Goal: Book appointment/travel/reservation

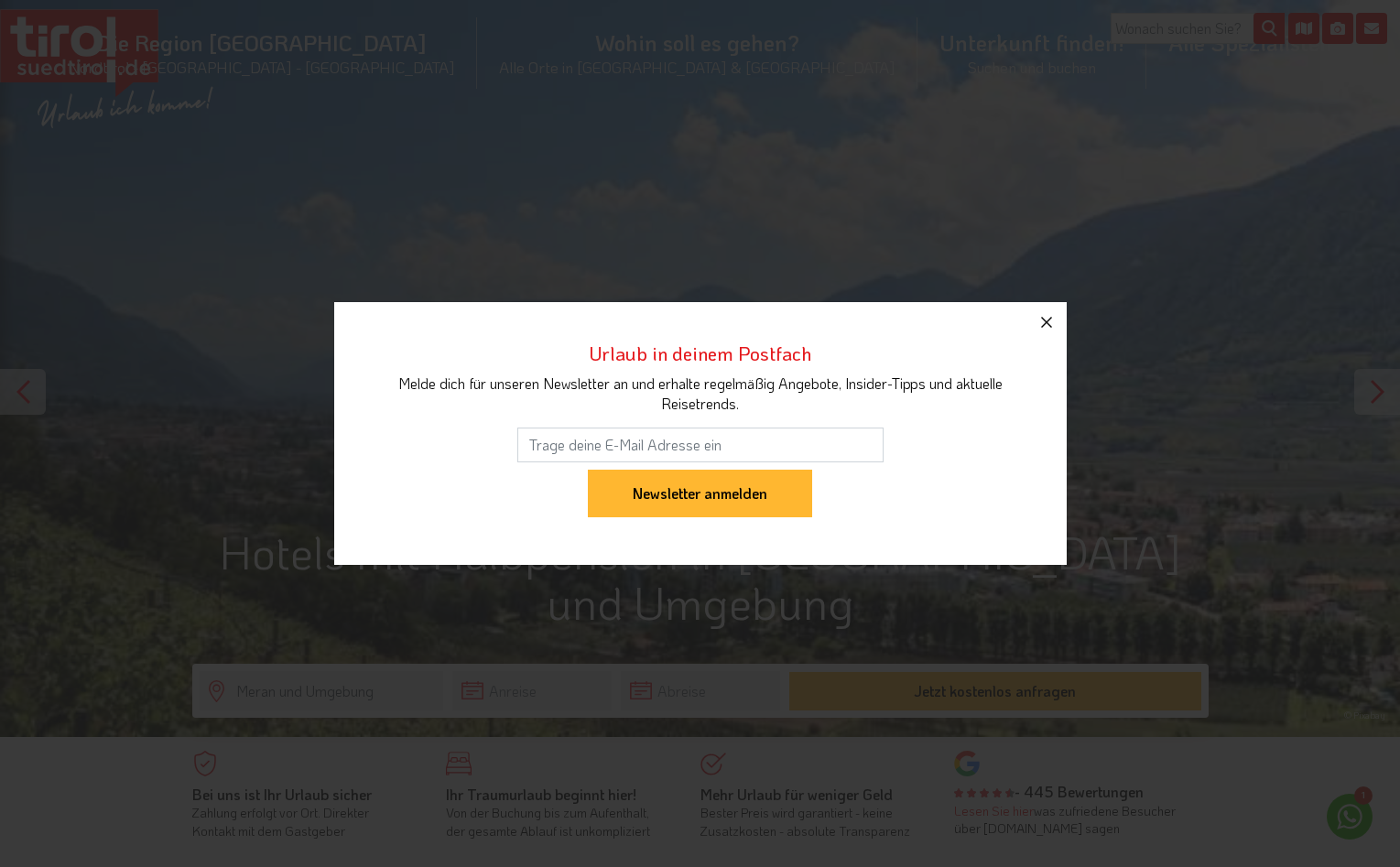
click at [1045, 318] on icon "button" at bounding box center [1046, 322] width 22 height 22
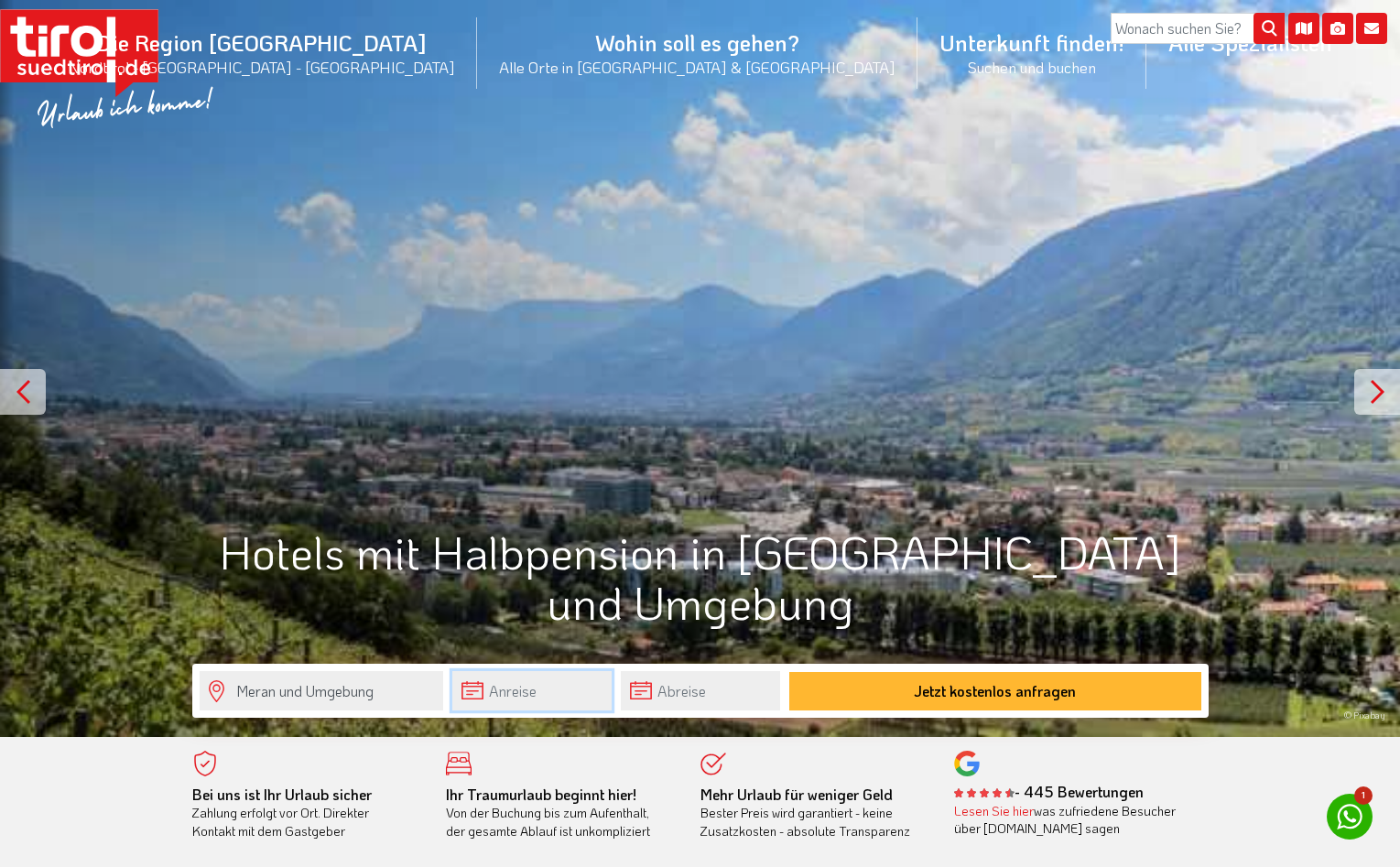
click at [480, 694] on input "text" at bounding box center [532, 690] width 160 height 40
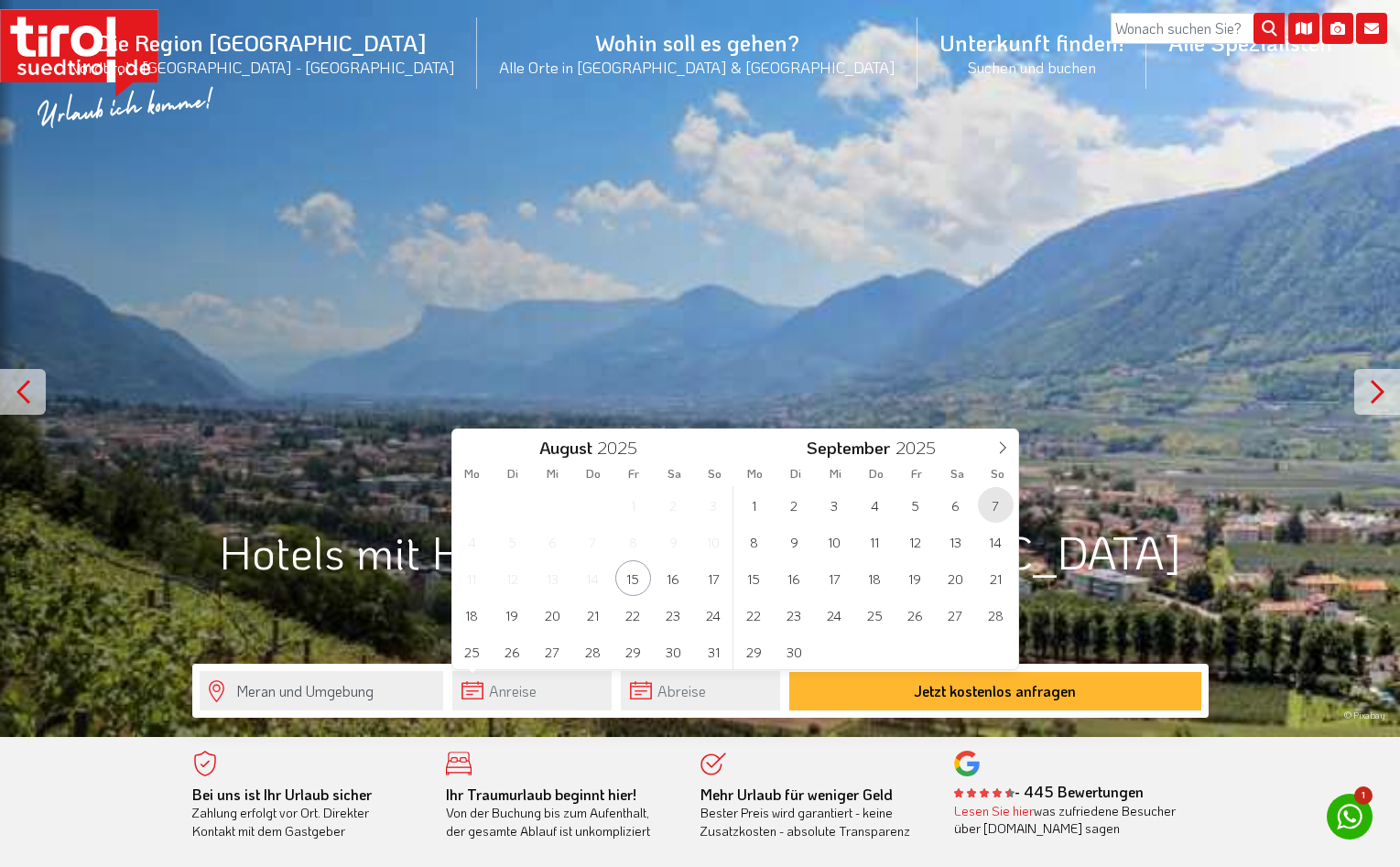
click at [1004, 504] on span "7" at bounding box center [996, 505] width 36 height 36
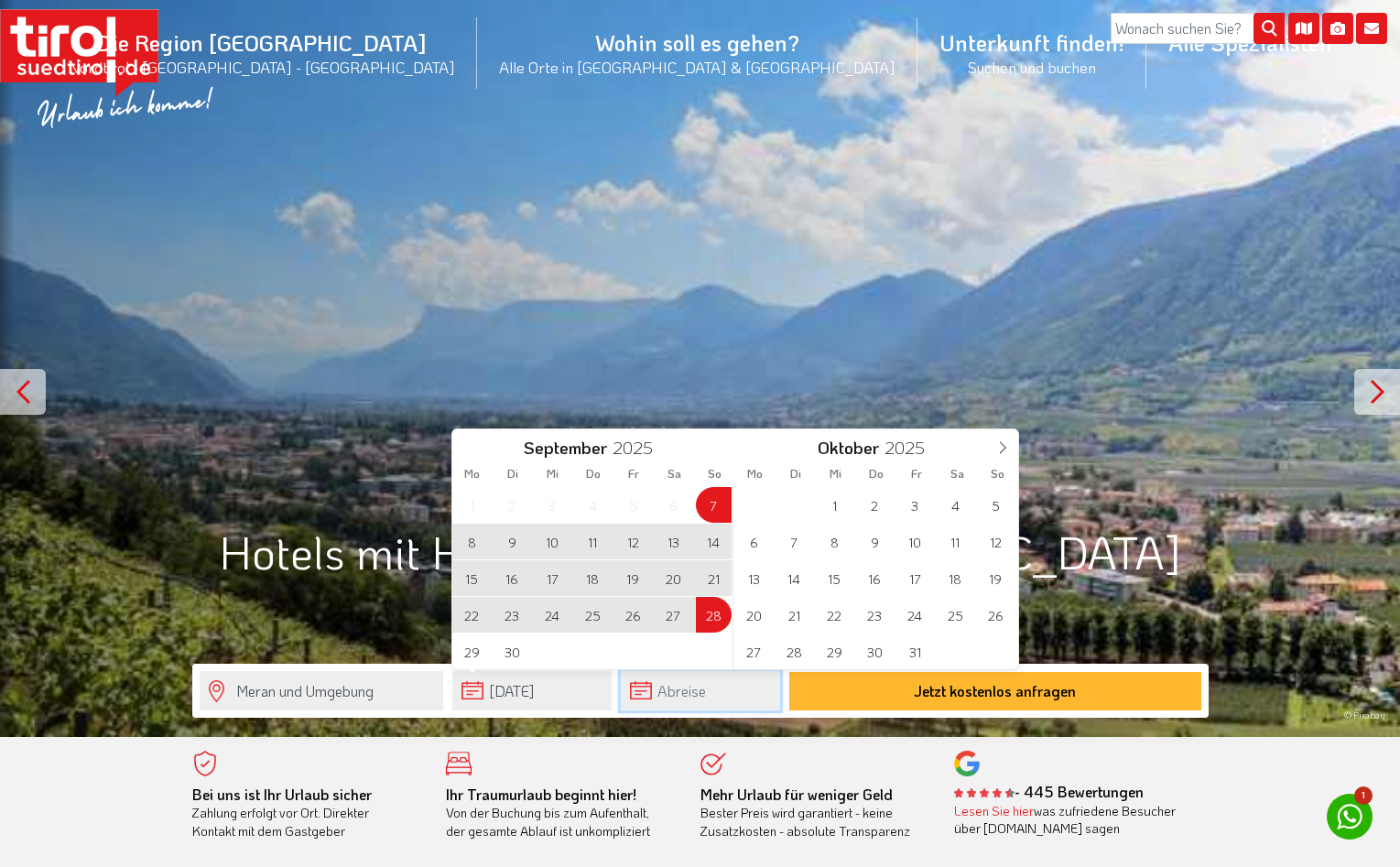
click at [639, 700] on input "text" at bounding box center [700, 690] width 160 height 40
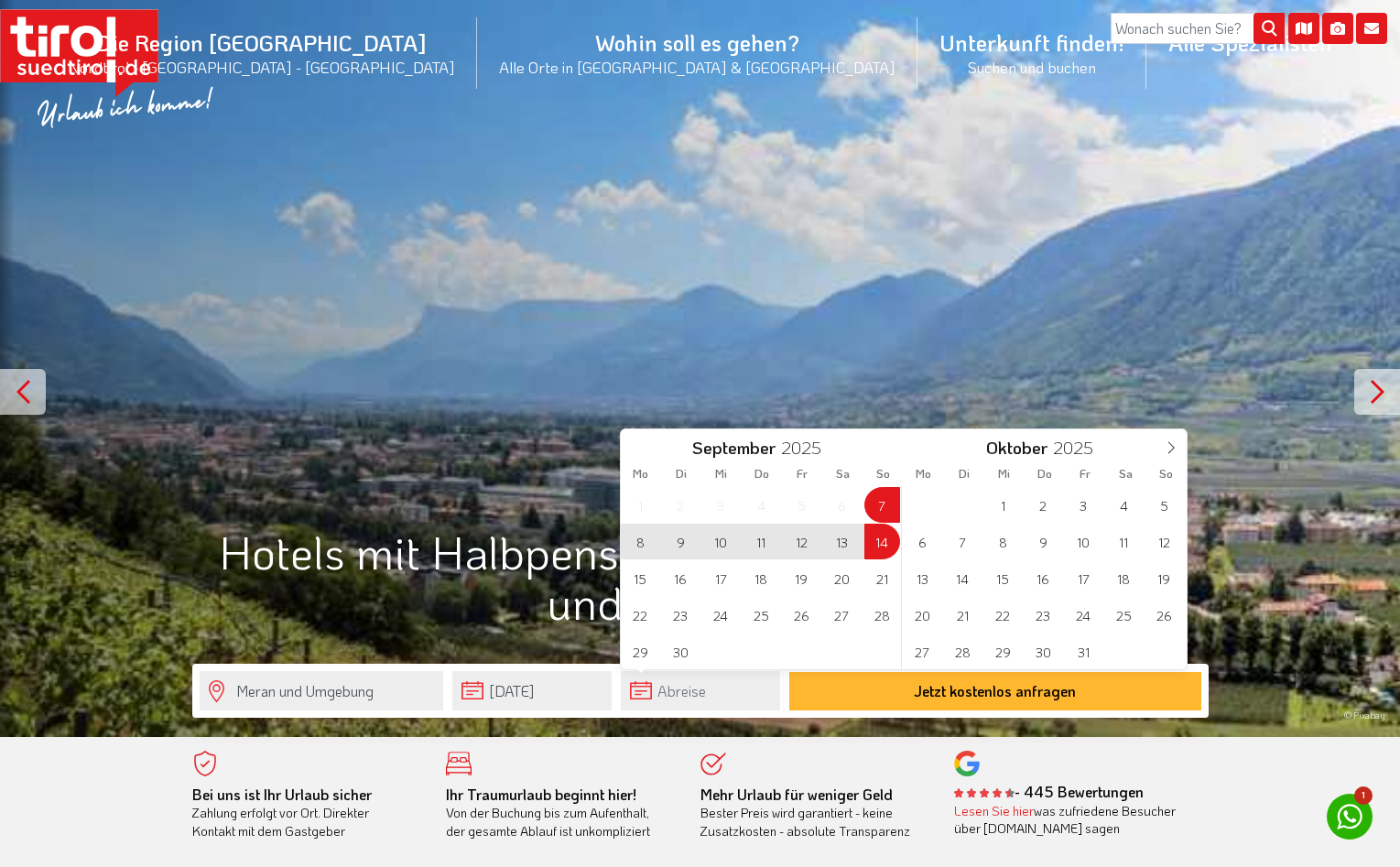
click at [879, 536] on span "14" at bounding box center [882, 541] width 36 height 36
type input "[DATE]"
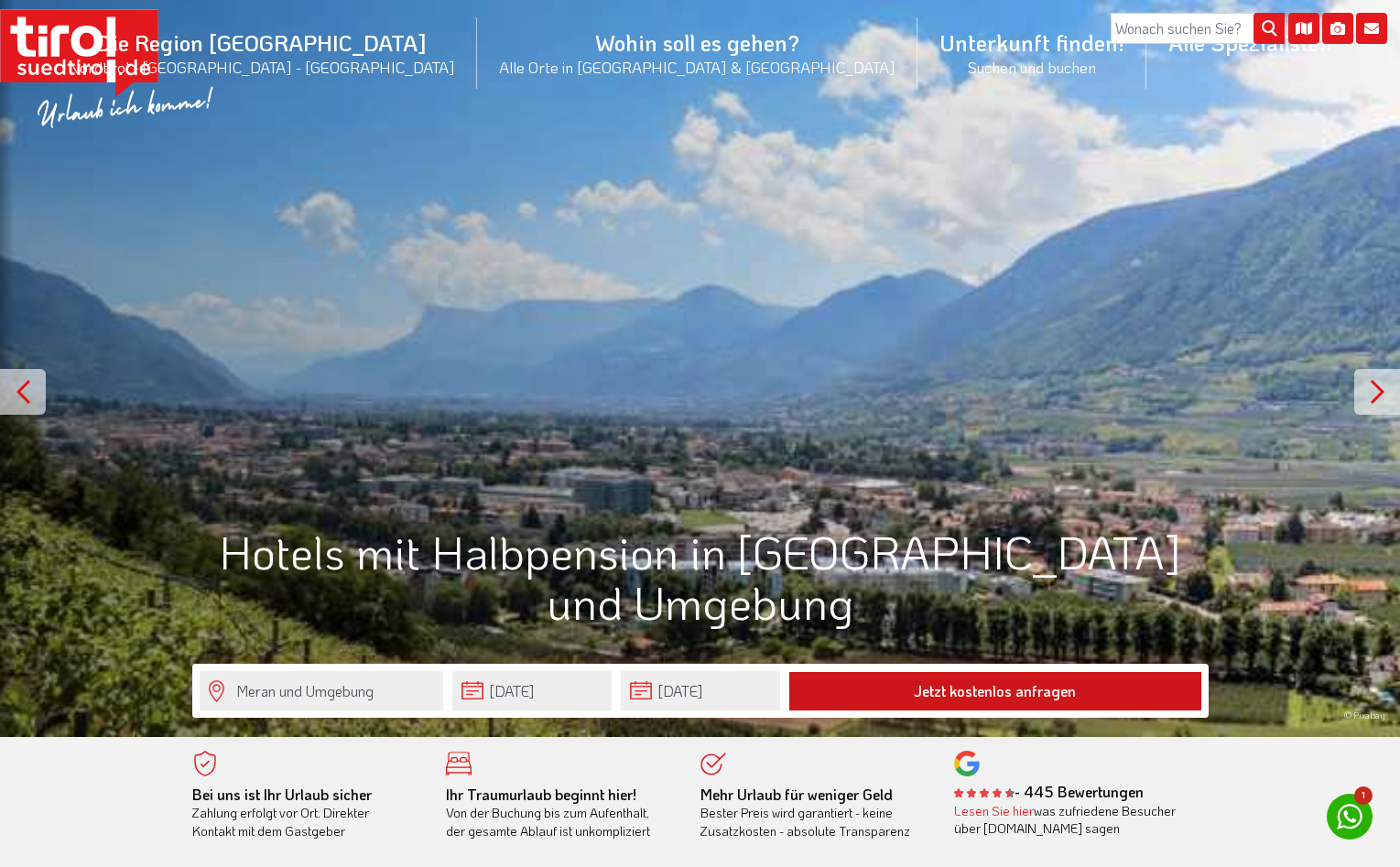
click at [916, 688] on button "Jetzt kostenlos anfragen" at bounding box center [995, 690] width 412 height 39
